Goal: Task Accomplishment & Management: Use online tool/utility

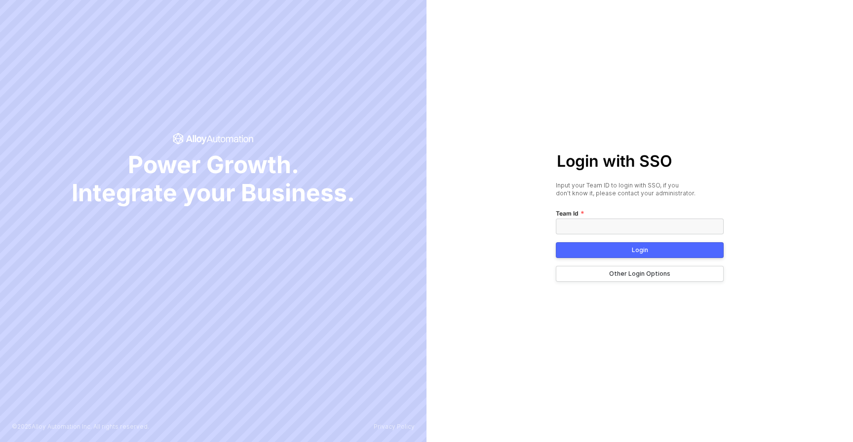
click at [576, 233] on input "text" at bounding box center [640, 227] width 168 height 16
click at [587, 274] on button "Other Login Options" at bounding box center [640, 274] width 168 height 16
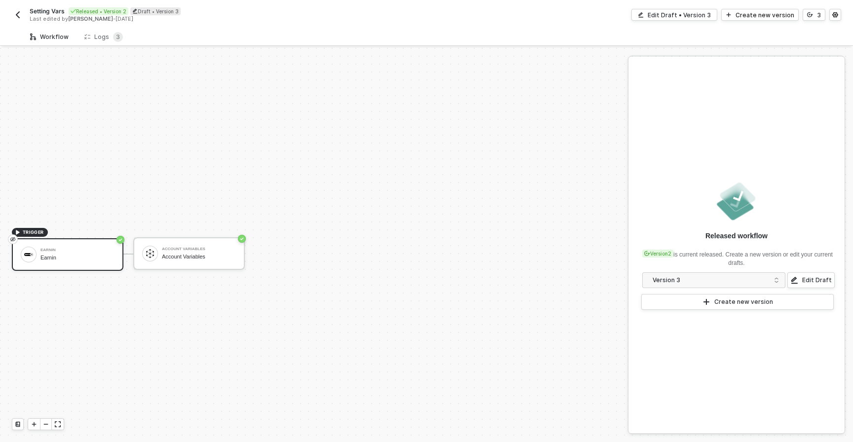
scroll to position [18, 0]
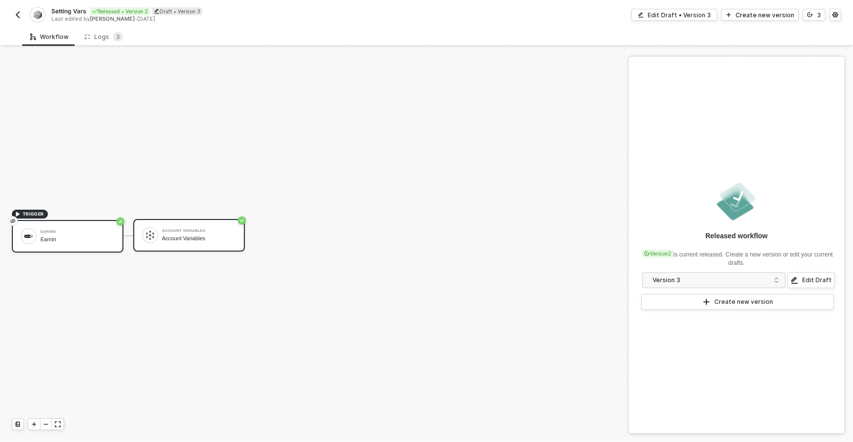
click at [239, 234] on div "Account Variables Account Variables" at bounding box center [189, 235] width 112 height 33
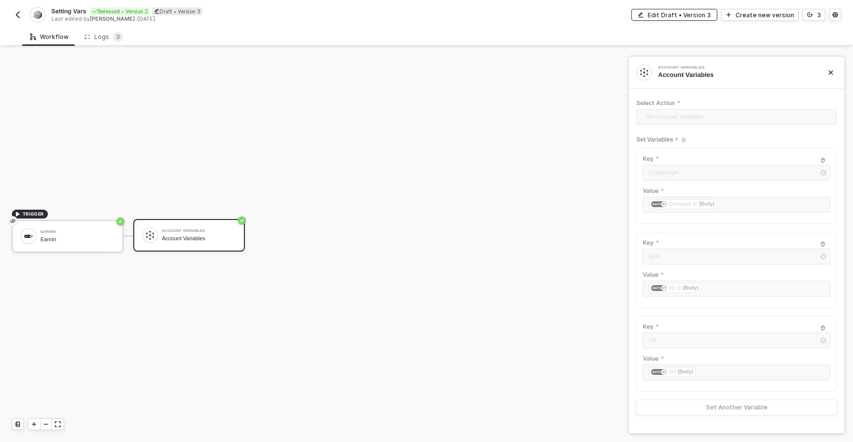
click at [680, 11] on div "Edit Draft • Version 3" at bounding box center [679, 15] width 63 height 8
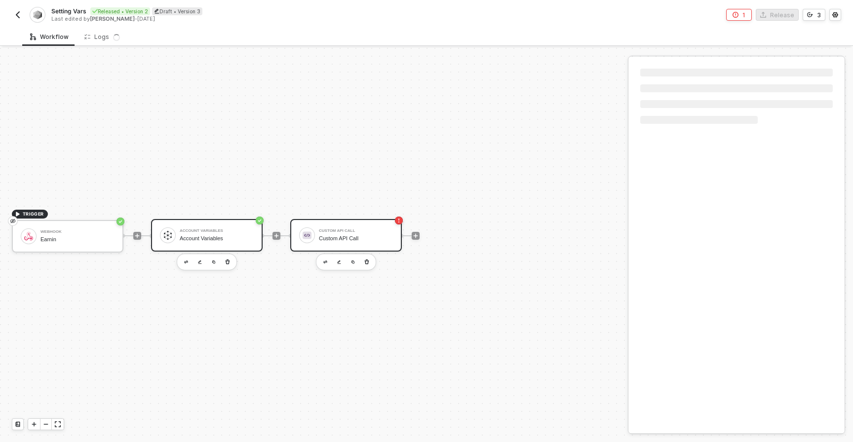
click at [325, 238] on div "Custom API Call" at bounding box center [356, 239] width 74 height 6
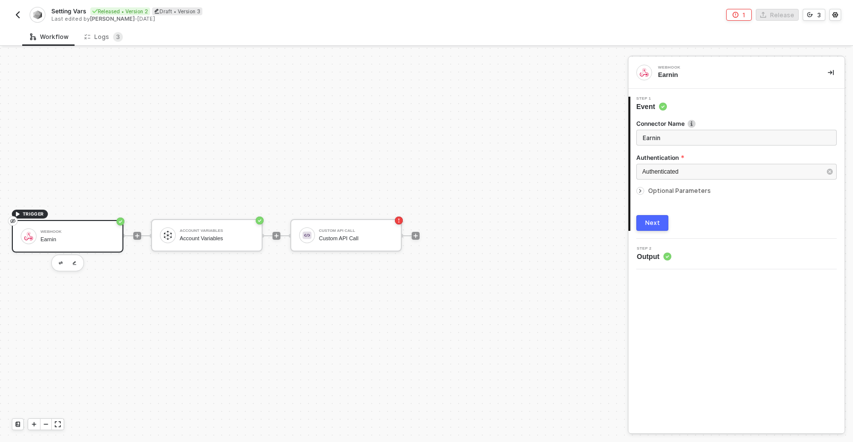
click at [419, 242] on div at bounding box center [415, 236] width 131 height 77
click at [419, 238] on div at bounding box center [416, 236] width 8 height 8
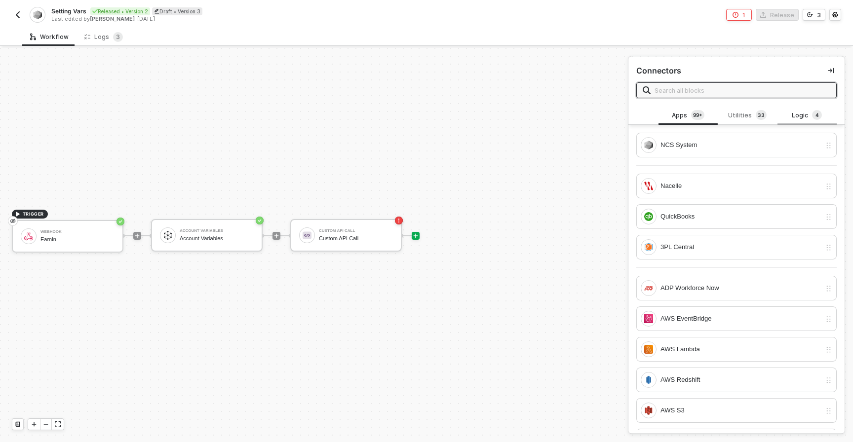
click at [803, 112] on div "Logic 4" at bounding box center [807, 115] width 43 height 11
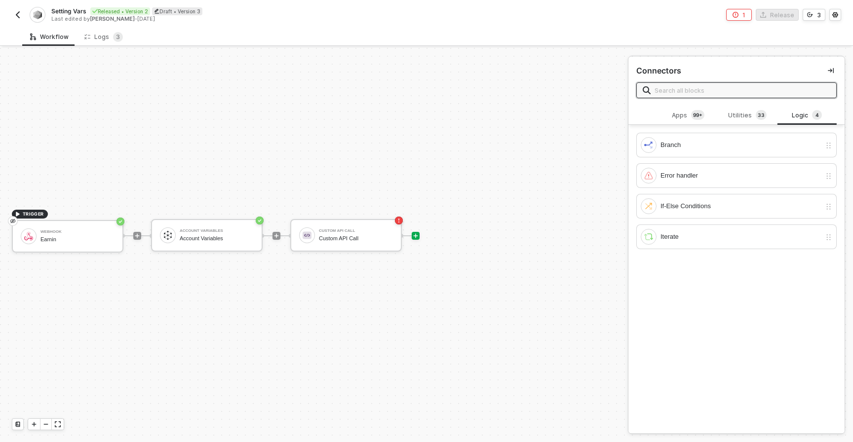
click at [736, 94] on input "text" at bounding box center [743, 90] width 176 height 11
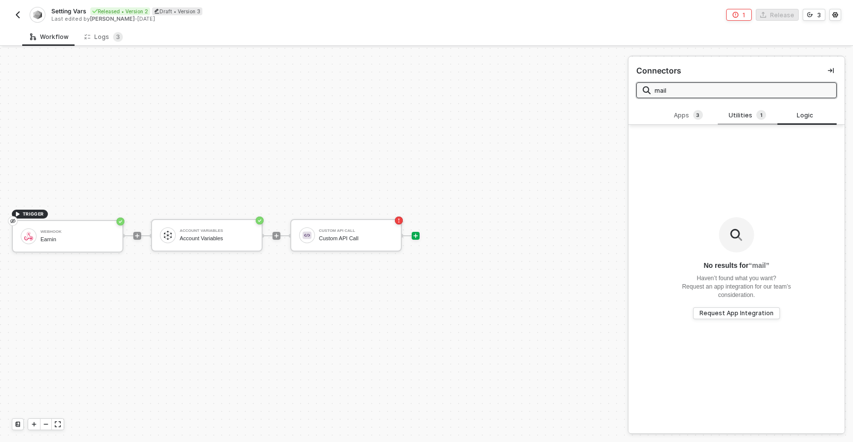
type input "mail"
click at [746, 111] on div "Utilities 1" at bounding box center [747, 115] width 43 height 11
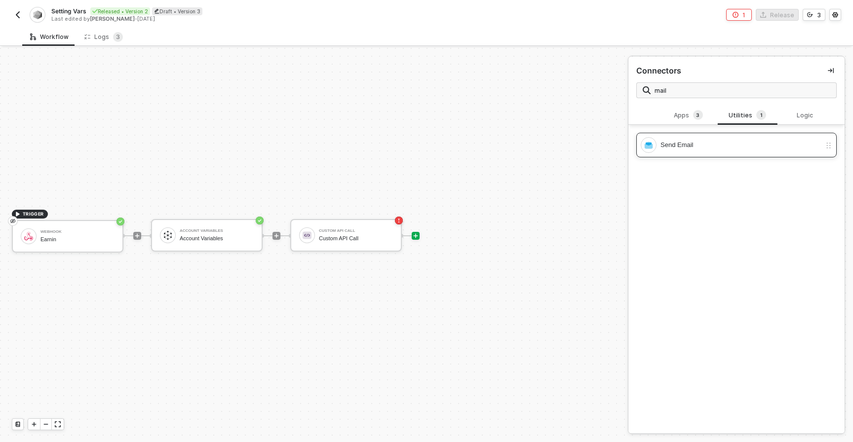
click at [705, 145] on div "Send Email" at bounding box center [741, 145] width 160 height 11
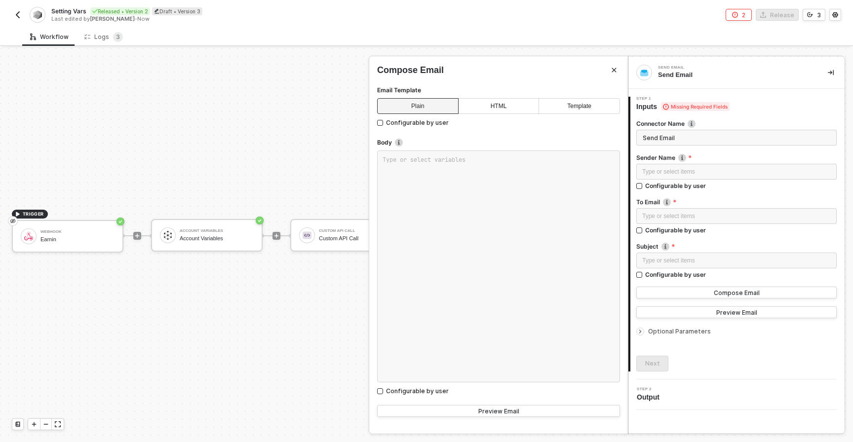
click at [685, 330] on span "Optional Parameters" at bounding box center [679, 331] width 63 height 7
click at [688, 330] on span "Optional Parameters" at bounding box center [679, 331] width 63 height 7
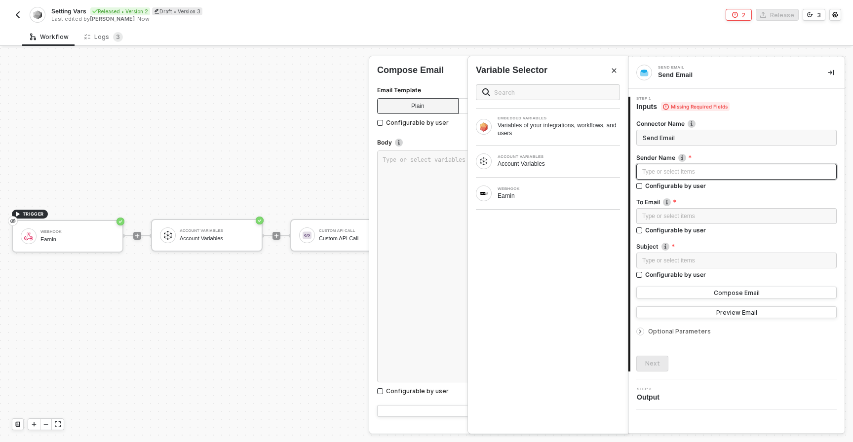
click at [673, 172] on div "Type or select items ﻿" at bounding box center [736, 171] width 189 height 9
click at [542, 161] on div "Account Variables" at bounding box center [559, 164] width 122 height 8
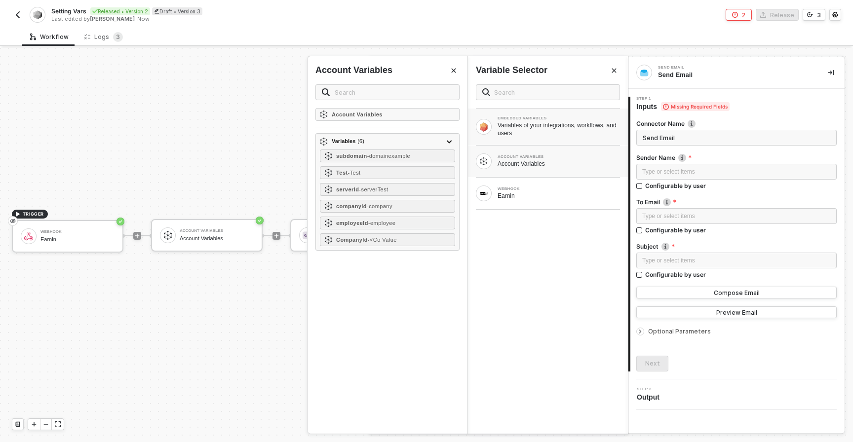
click at [523, 138] on div "EMBEDDED VARIABLES Variables of your integrations, workflows, and users" at bounding box center [548, 127] width 160 height 37
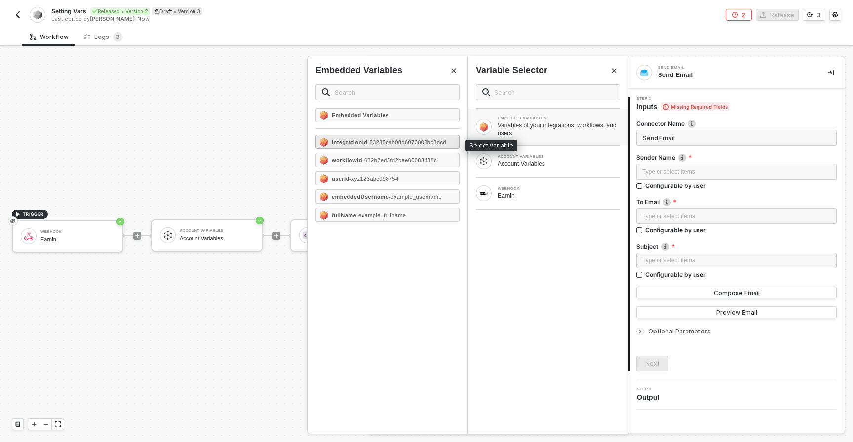
click at [367, 145] on span "- 63235ceb08d6070008bc3dcd" at bounding box center [406, 142] width 79 height 6
click at [15, 26] on div "Setting Vars Released • Version 2 Draft • Version 3 Last edited by Alejandro Go…" at bounding box center [427, 14] width 830 height 28
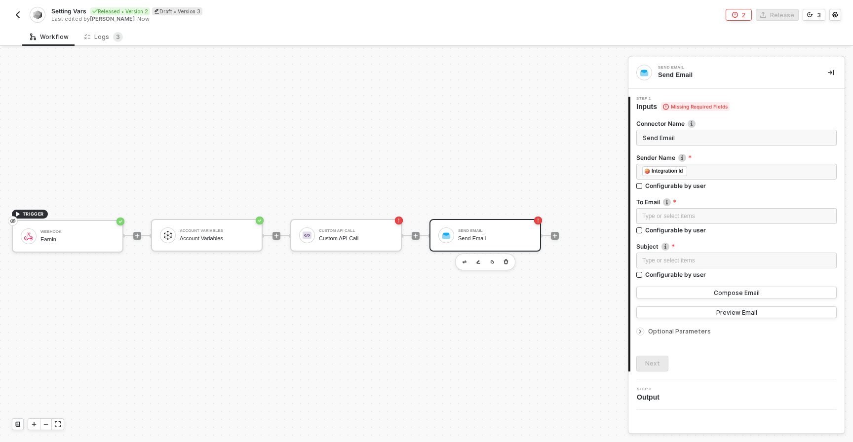
click at [19, 13] on img "button" at bounding box center [18, 15] width 8 height 8
